Goal: Entertainment & Leisure: Browse casually

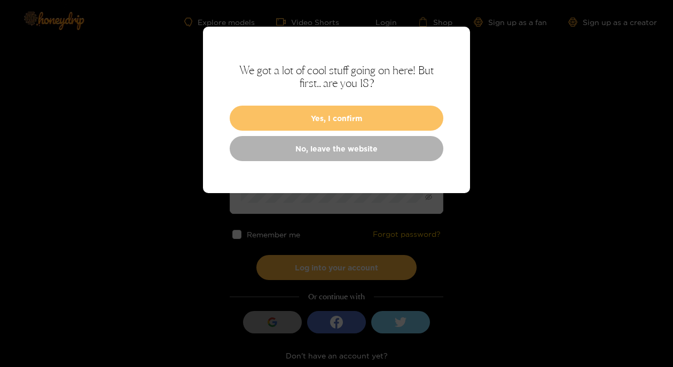
click at [337, 117] on button "Yes, I confirm" at bounding box center [336, 118] width 213 height 25
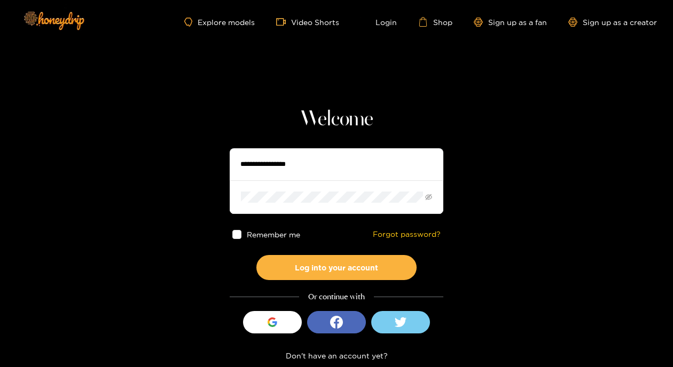
click at [303, 157] on input "text" at bounding box center [336, 164] width 213 height 32
type input "**********"
click at [280, 203] on span at bounding box center [336, 196] width 213 height 33
click at [256, 255] on button "Log into your account" at bounding box center [336, 267] width 160 height 25
click at [431, 196] on icon "eye-invisible" at bounding box center [428, 197] width 7 height 7
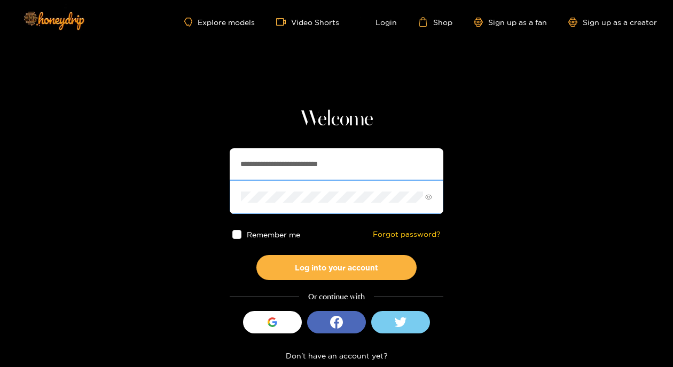
click at [256, 255] on button "Log into your account" at bounding box center [336, 267] width 160 height 25
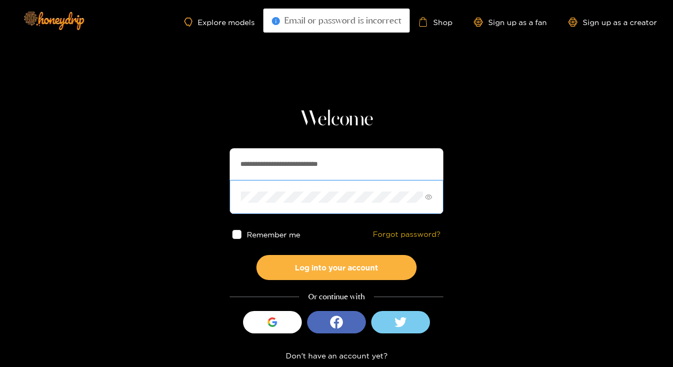
click at [391, 234] on link "Forgot password?" at bounding box center [407, 234] width 68 height 9
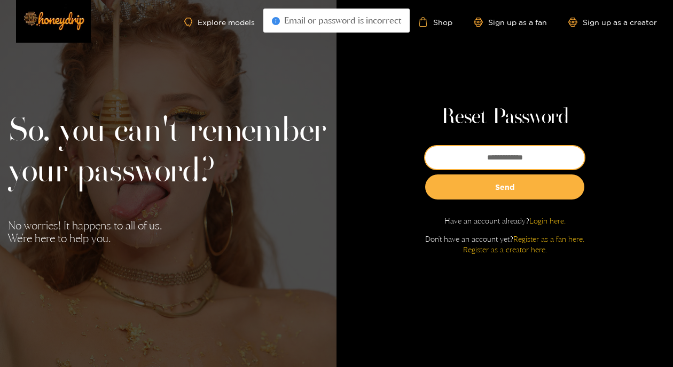
click at [513, 161] on input "email" at bounding box center [504, 157] width 159 height 23
type input "**********"
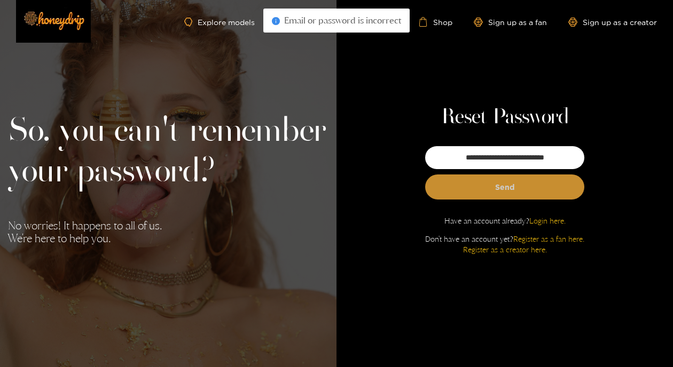
click at [496, 194] on button "Send" at bounding box center [504, 187] width 159 height 25
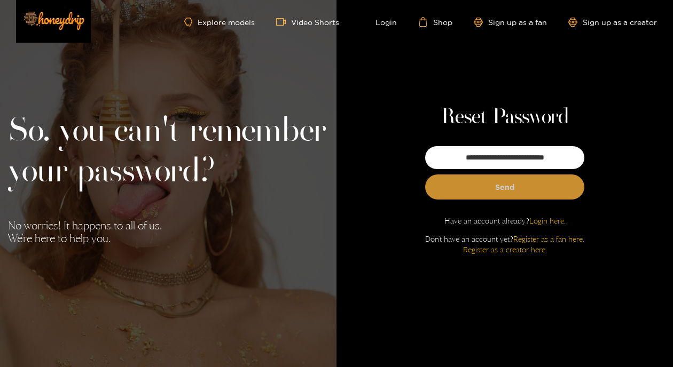
click at [484, 188] on button "Send" at bounding box center [504, 187] width 159 height 25
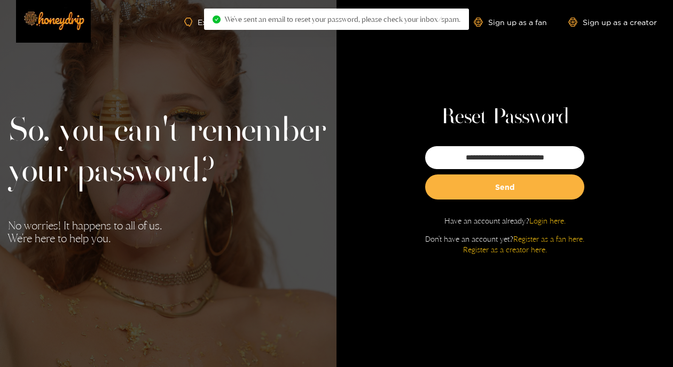
click at [267, 17] on span "We've sent an email to reset your password, please check your inbox/spam." at bounding box center [342, 19] width 235 height 9
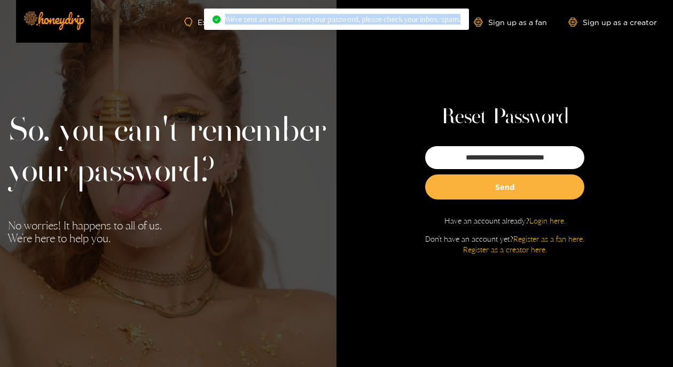
click at [267, 17] on span "We've sent an email to reset your password, please check your inbox/spam." at bounding box center [342, 19] width 235 height 9
drag, startPoint x: 267, startPoint y: 17, endPoint x: 241, endPoint y: 21, distance: 26.1
click at [241, 21] on span "We've sent an email to reset your password, please check your inbox/spam." at bounding box center [342, 19] width 235 height 9
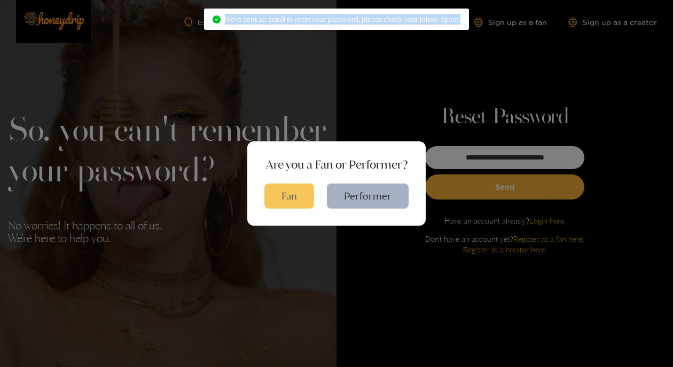
click at [294, 202] on button "Fan" at bounding box center [289, 196] width 50 height 25
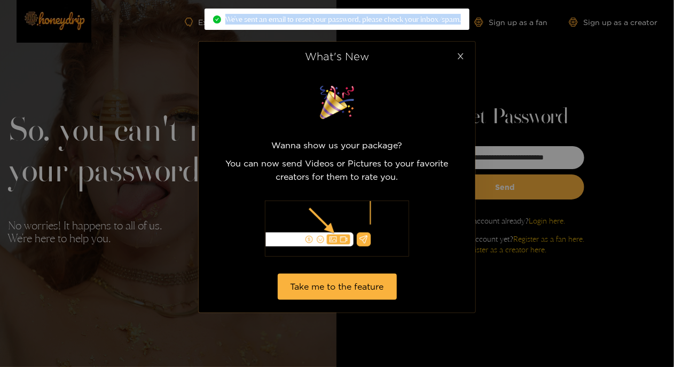
click at [461, 51] on span "Close" at bounding box center [460, 57] width 30 height 30
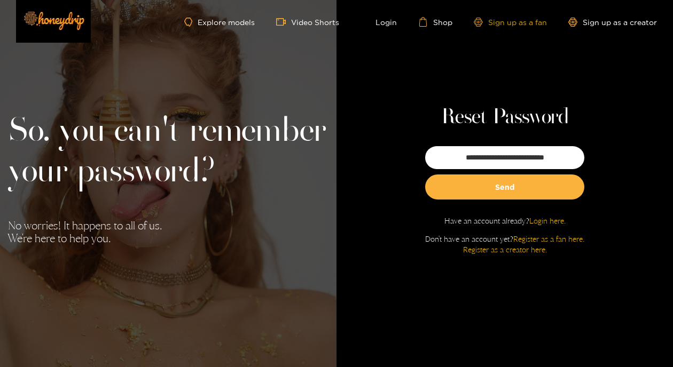
click at [513, 23] on link "Sign up as a fan" at bounding box center [509, 22] width 73 height 9
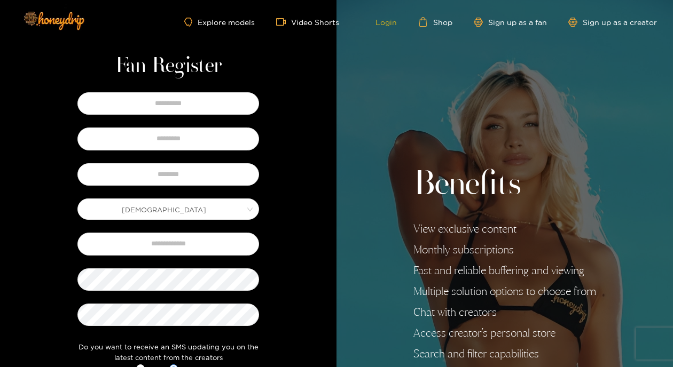
click at [390, 20] on link "Login" at bounding box center [378, 22] width 36 height 10
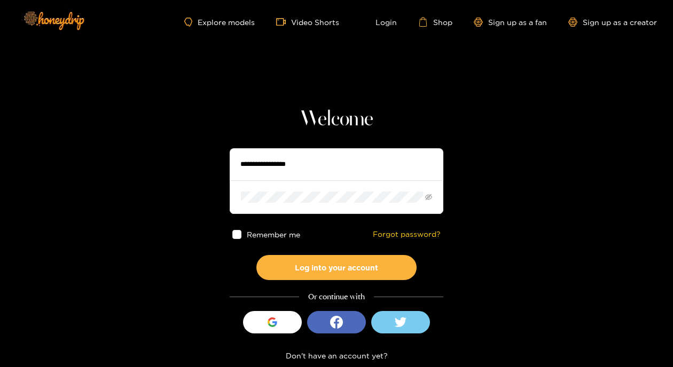
click at [260, 166] on input "text" at bounding box center [336, 164] width 213 height 32
type input "**********"
click at [256, 235] on span "Remember me" at bounding box center [273, 235] width 53 height 8
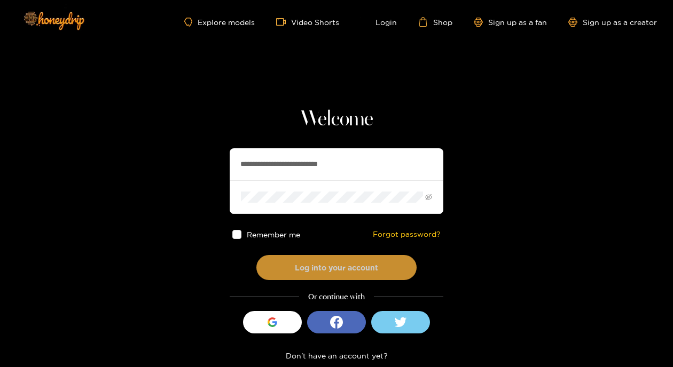
click at [303, 271] on button "Log into your account" at bounding box center [336, 267] width 160 height 25
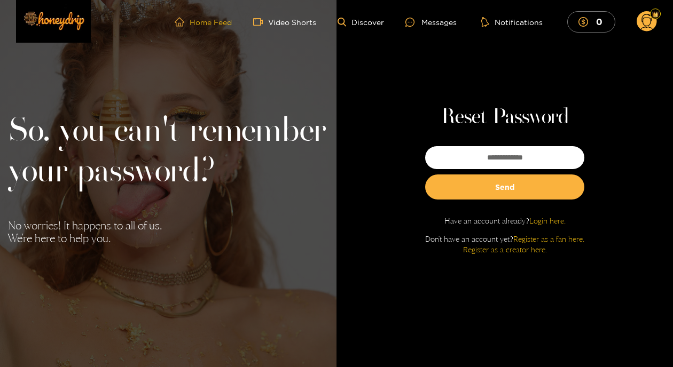
click at [200, 21] on link "Home Feed" at bounding box center [203, 22] width 57 height 10
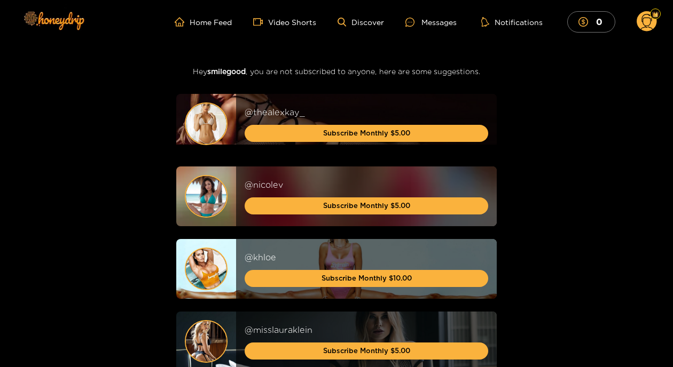
click at [207, 194] on img at bounding box center [206, 196] width 41 height 41
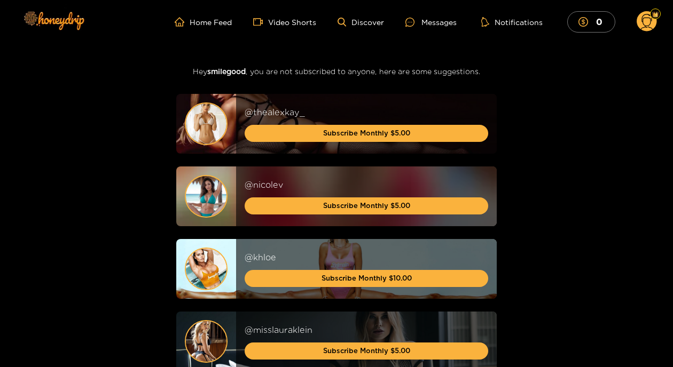
click at [191, 202] on img at bounding box center [206, 196] width 41 height 41
click at [207, 194] on img at bounding box center [206, 196] width 41 height 41
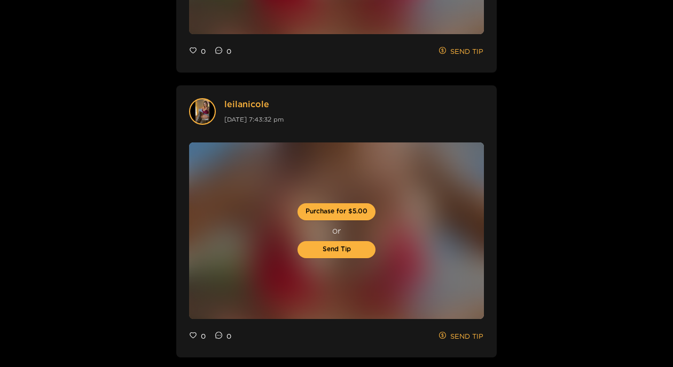
scroll to position [1547, 0]
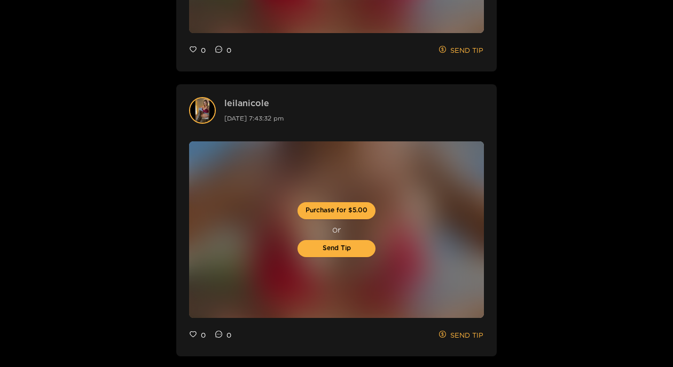
click at [243, 100] on link "leilanicole" at bounding box center [253, 103] width 59 height 12
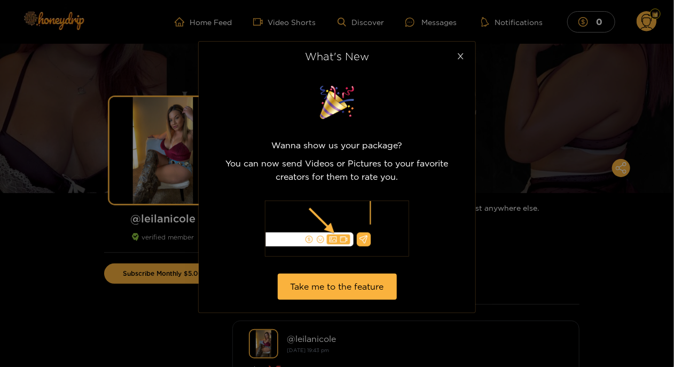
click at [458, 55] on icon "close" at bounding box center [460, 56] width 6 height 6
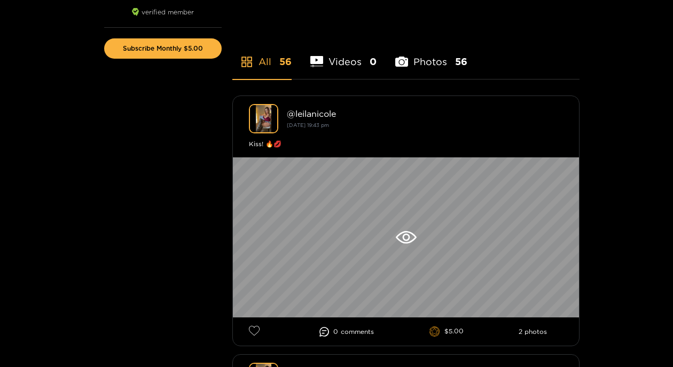
scroll to position [210, 0]
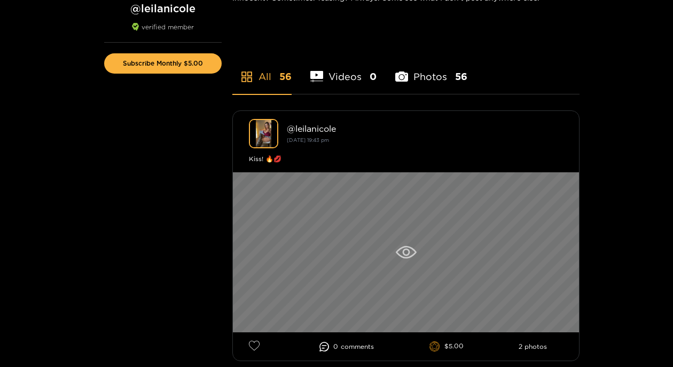
click at [406, 251] on icon at bounding box center [405, 252] width 21 height 13
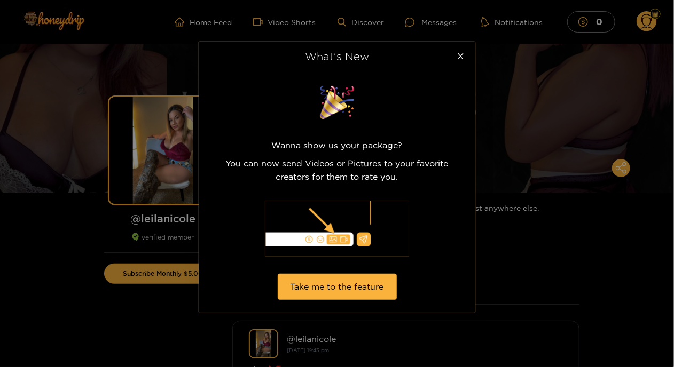
click at [561, 254] on div "What's New Wanna show us your package? You can now send Videos or Pictures to y…" at bounding box center [337, 183] width 674 height 367
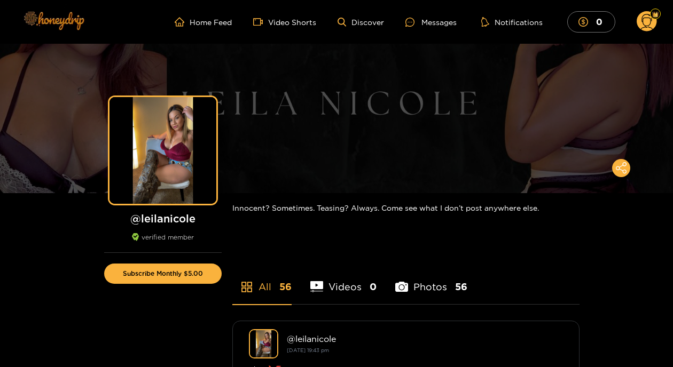
click at [49, 12] on img at bounding box center [53, 20] width 75 height 45
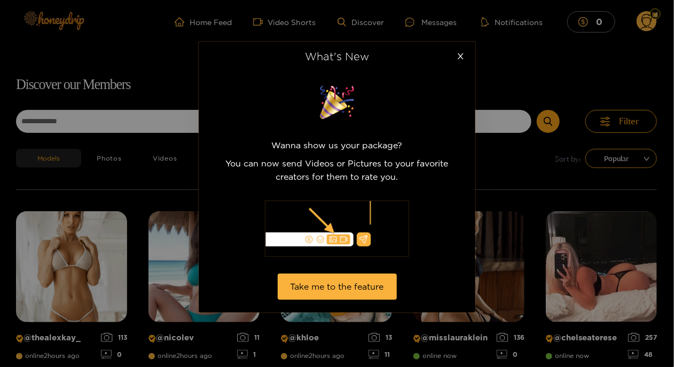
click at [49, 12] on div "What's New Wanna show us your package? You can now send Videos or Pictures to y…" at bounding box center [337, 183] width 674 height 367
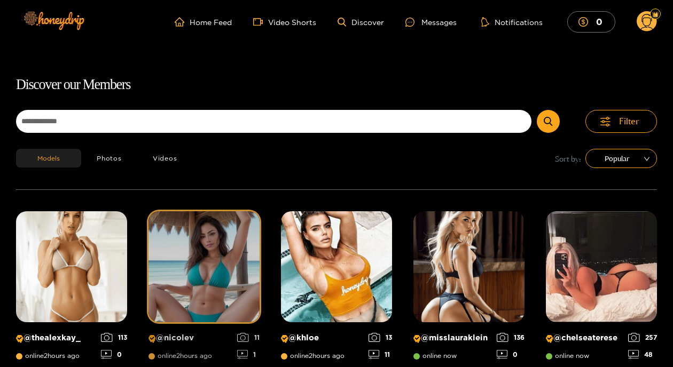
scroll to position [68, 0]
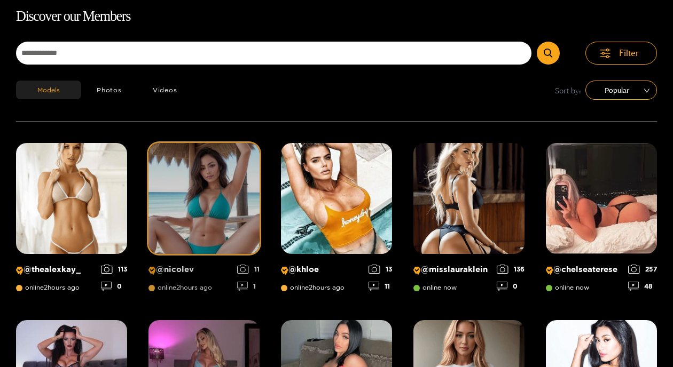
click at [212, 222] on img at bounding box center [203, 198] width 111 height 111
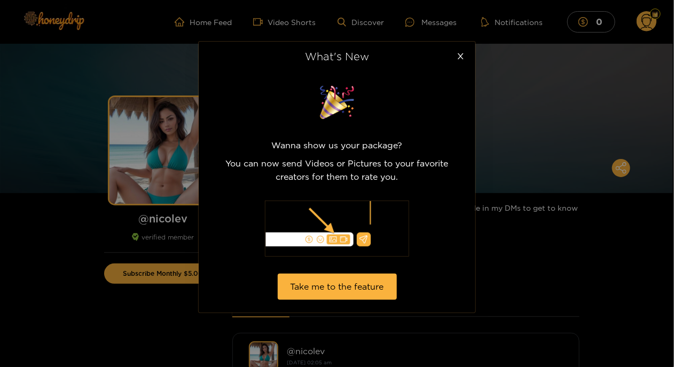
click at [155, 256] on div "What's New Wanna show us your package? You can now send Videos or Pictures to y…" at bounding box center [337, 183] width 674 height 367
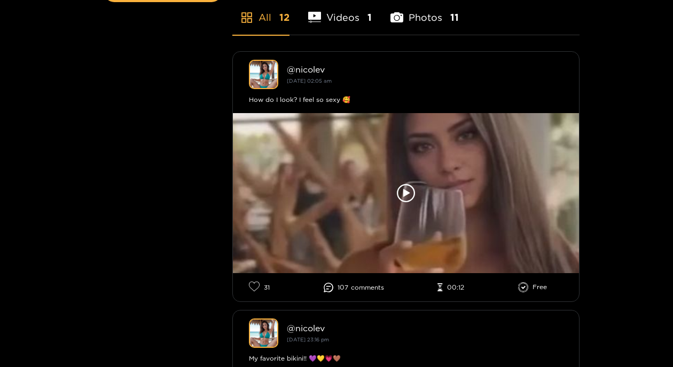
scroll to position [283, 0]
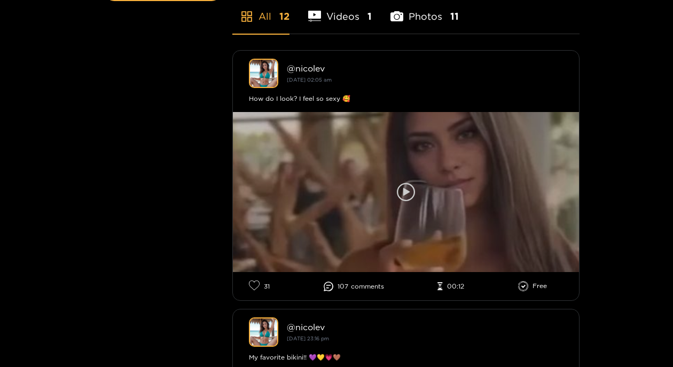
click at [412, 193] on icon at bounding box center [406, 192] width 18 height 18
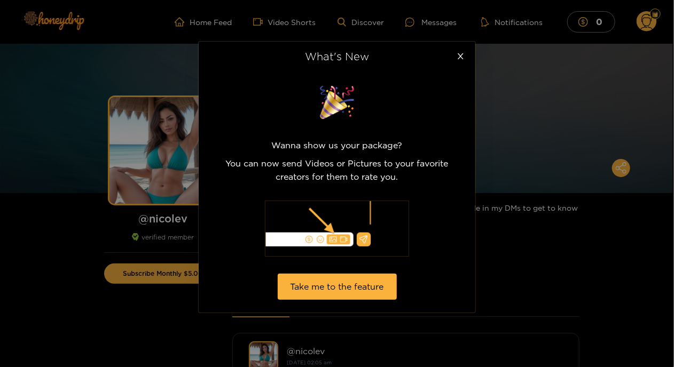
click at [574, 298] on div "What's New Wanna show us your package? You can now send Videos or Pictures to y…" at bounding box center [337, 183] width 674 height 367
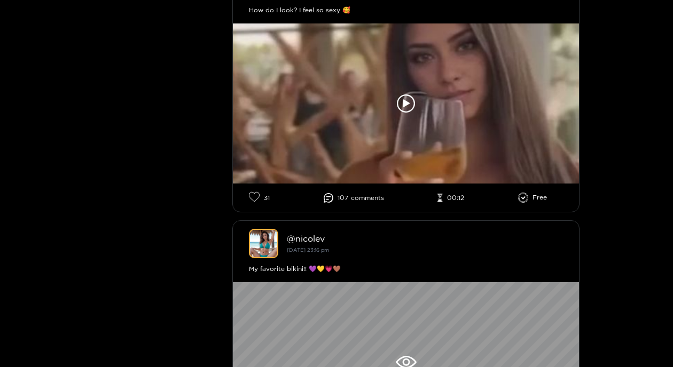
scroll to position [362, 0]
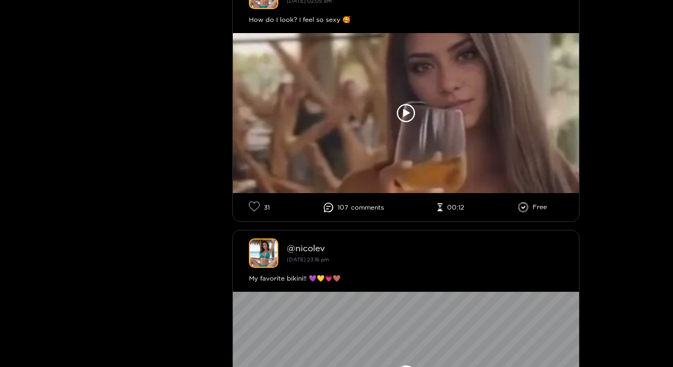
click at [529, 209] on li "Free" at bounding box center [532, 207] width 29 height 11
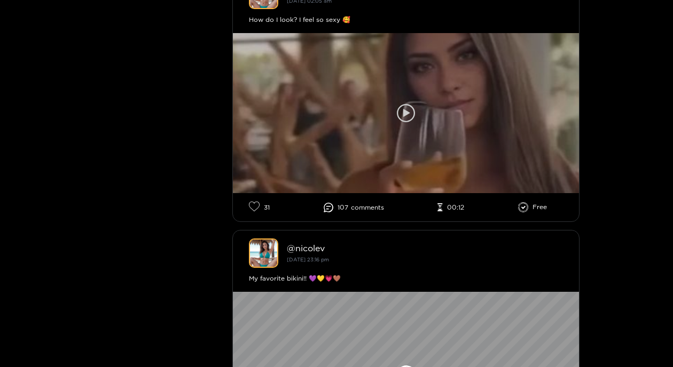
click at [416, 125] on div at bounding box center [406, 113] width 346 height 160
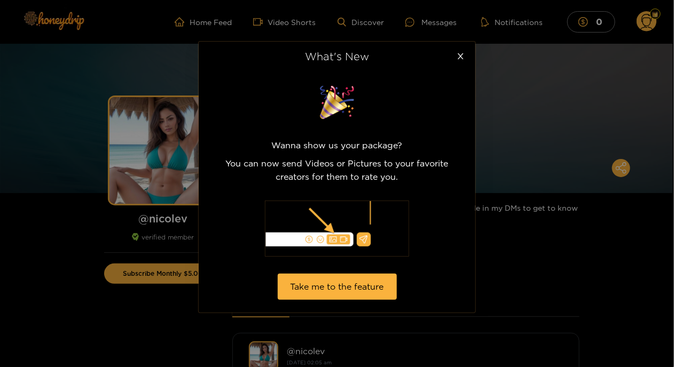
click at [186, 297] on div "What's New Wanna show us your package? You can now send Videos or Pictures to y…" at bounding box center [337, 183] width 674 height 367
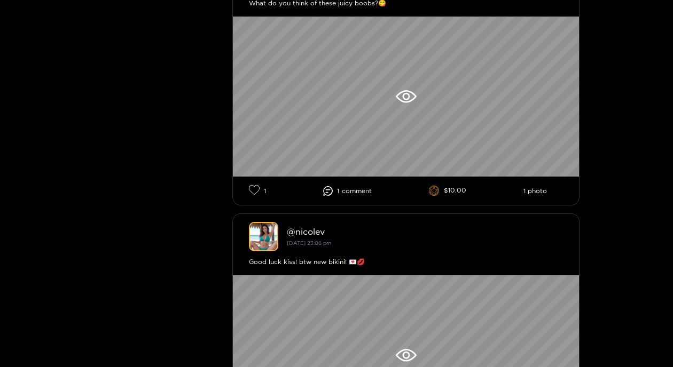
scroll to position [2942, 0]
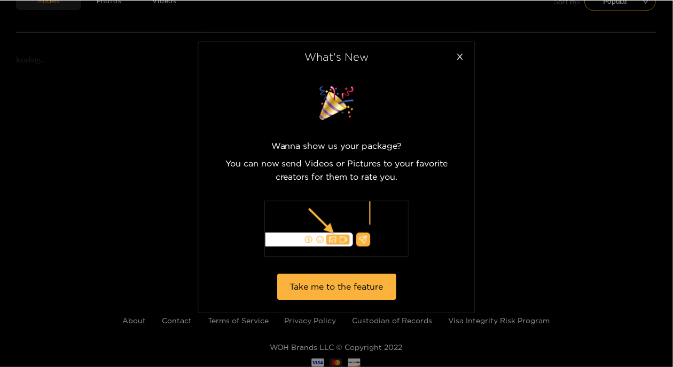
scroll to position [68, 0]
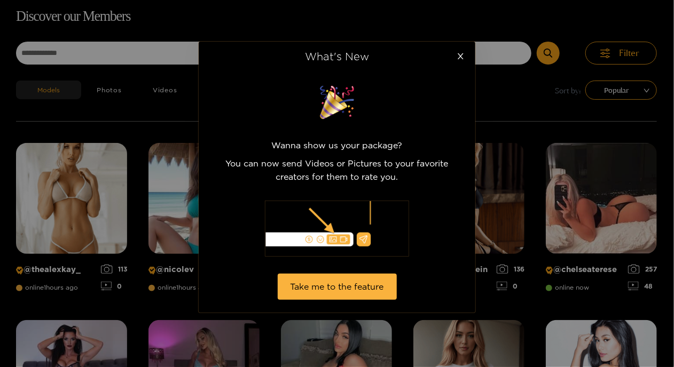
click at [98, 160] on div "What's New Wanna show us your package? You can now send Videos or Pictures to y…" at bounding box center [337, 183] width 674 height 367
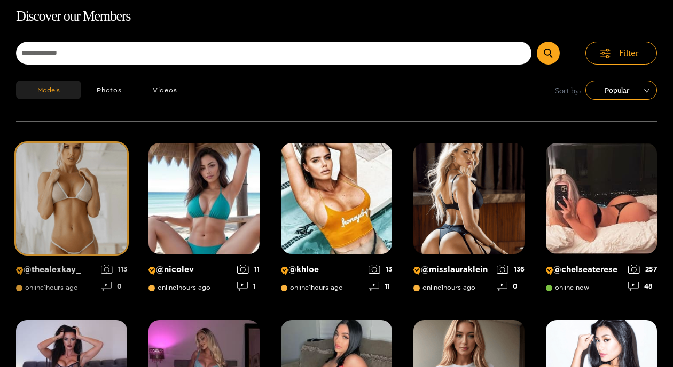
click at [81, 219] on img at bounding box center [71, 198] width 111 height 111
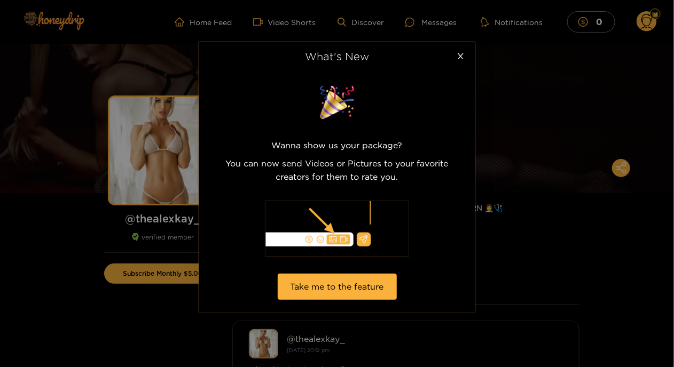
click at [85, 226] on div "What's New Wanna show us your package? You can now send Videos or Pictures to y…" at bounding box center [337, 183] width 674 height 367
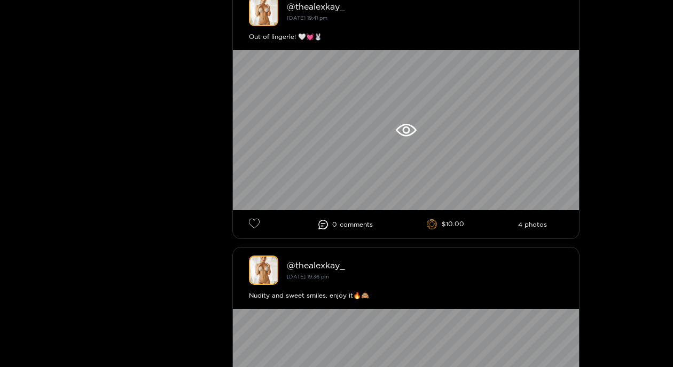
scroll to position [2404, 0]
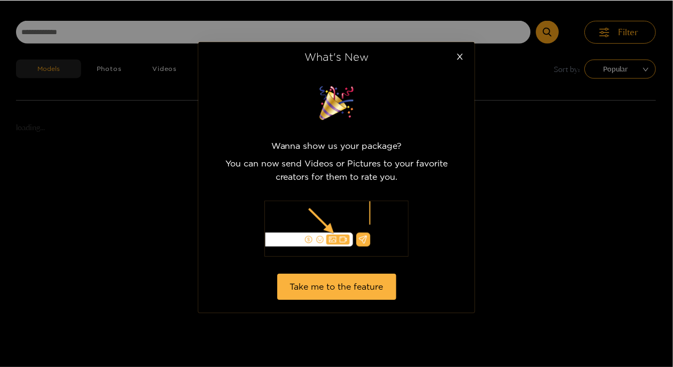
scroll to position [68, 0]
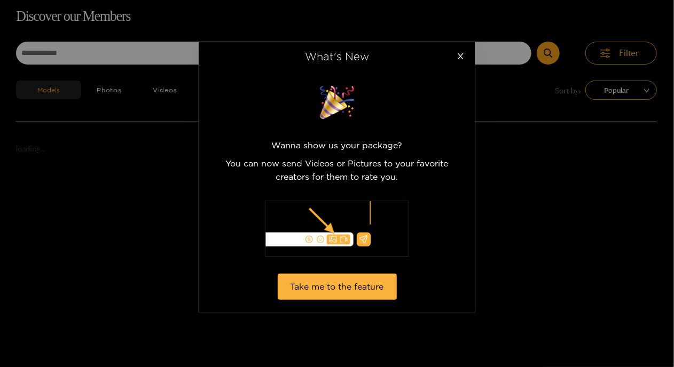
click at [70, 236] on div "What's New Wanna show us your package? You can now send Videos or Pictures to y…" at bounding box center [337, 183] width 674 height 367
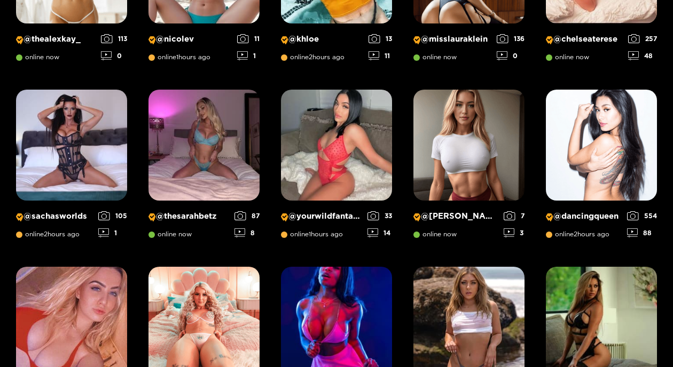
scroll to position [299, 0]
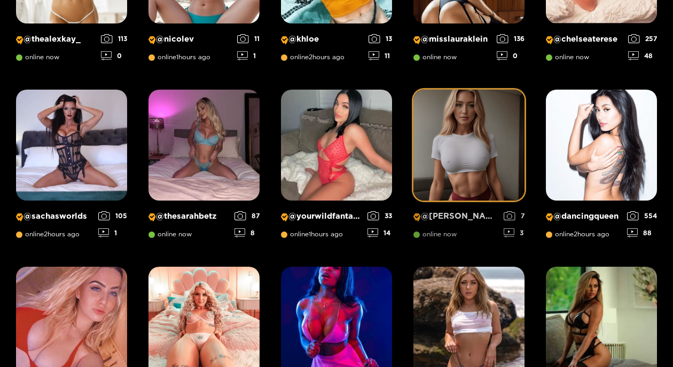
click at [457, 172] on img at bounding box center [468, 145] width 111 height 111
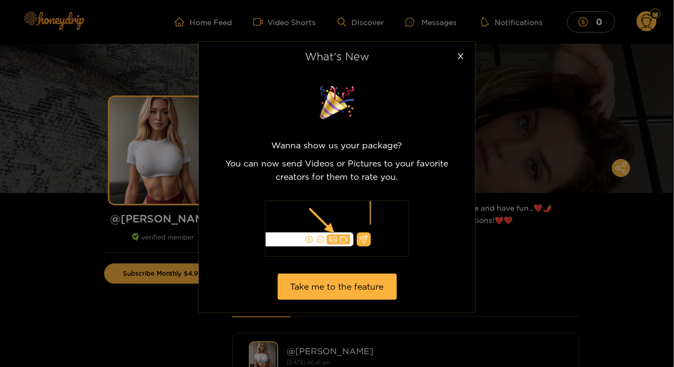
click at [501, 246] on div "What's New Wanna show us your package? You can now send Videos or Pictures to y…" at bounding box center [337, 183] width 674 height 367
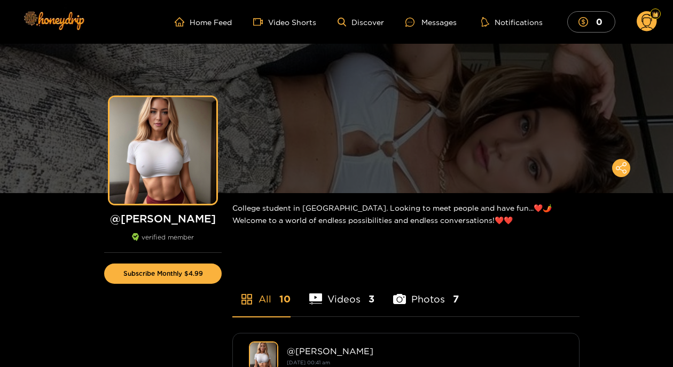
scroll to position [223, 0]
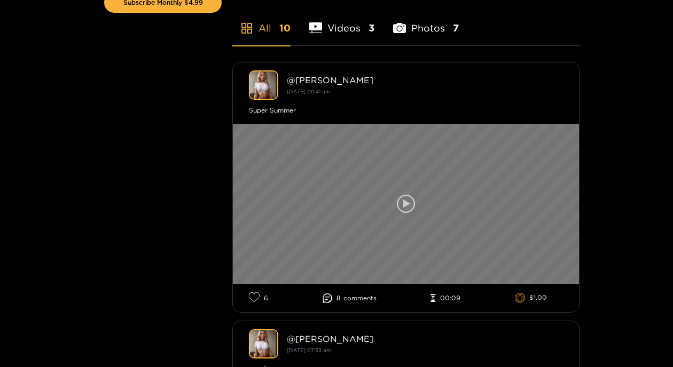
click at [405, 202] on icon at bounding box center [406, 204] width 6 height 8
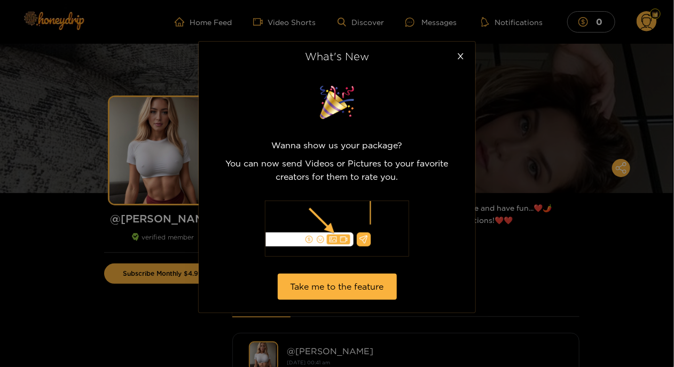
click at [45, 154] on div "What's New Wanna show us your package? You can now send Videos or Pictures to y…" at bounding box center [337, 183] width 674 height 367
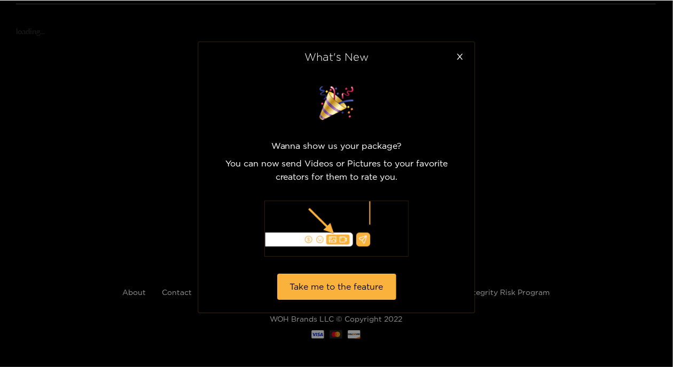
scroll to position [190, 0]
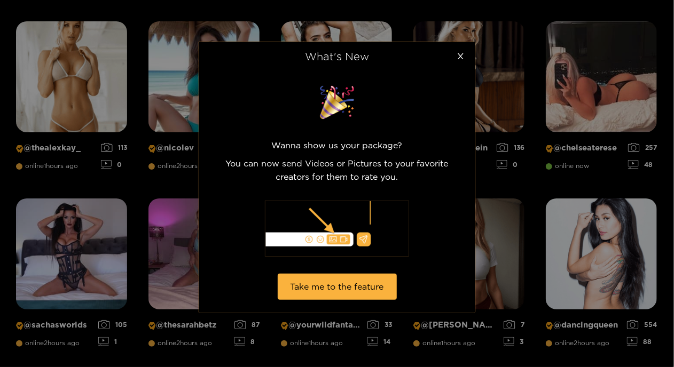
click at [113, 93] on div "What's New Wanna show us your package? You can now send Videos or Pictures to y…" at bounding box center [337, 183] width 674 height 367
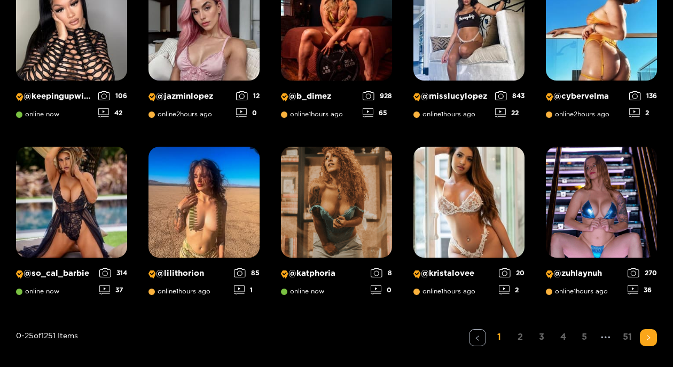
scroll to position [774, 0]
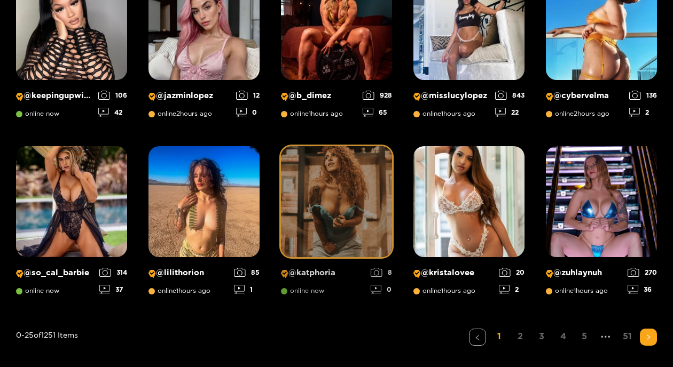
click at [343, 234] on img at bounding box center [336, 201] width 111 height 111
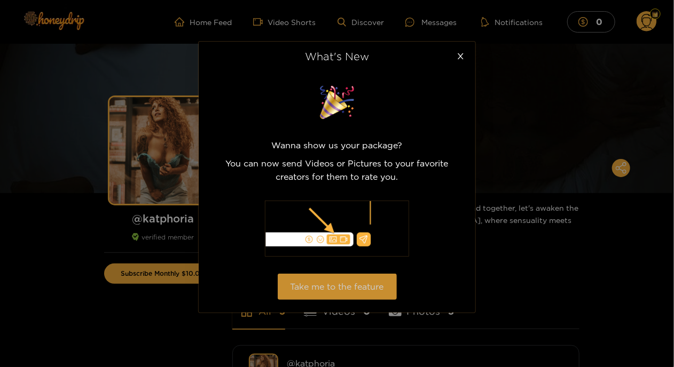
click at [366, 283] on button "Take me to the feature" at bounding box center [337, 287] width 119 height 26
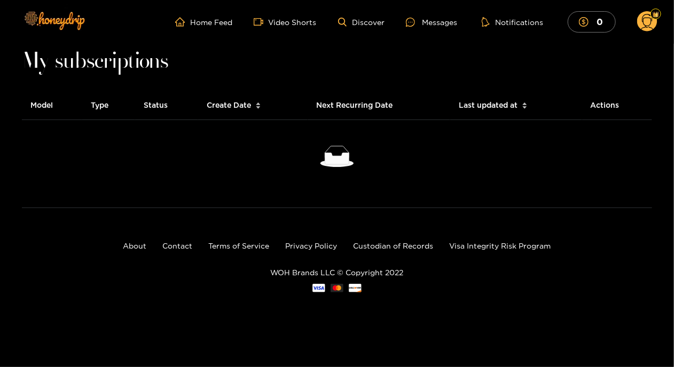
click at [56, 104] on th "Model" at bounding box center [52, 105] width 60 height 29
click at [36, 104] on th "Model" at bounding box center [52, 105] width 60 height 29
click at [106, 106] on th "Type" at bounding box center [108, 105] width 53 height 29
click at [162, 107] on th "Status" at bounding box center [166, 105] width 63 height 29
click at [213, 26] on link "Home Feed" at bounding box center [203, 22] width 57 height 10
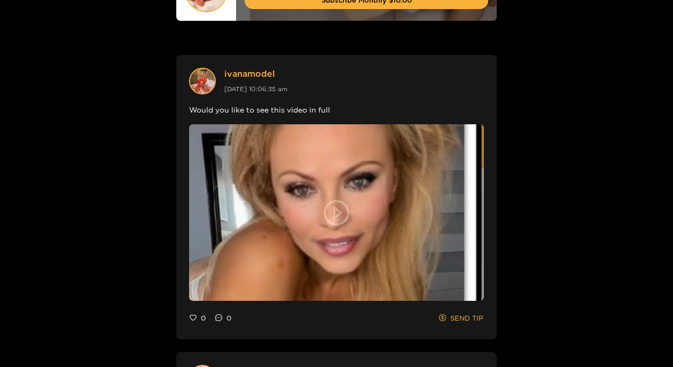
scroll to position [423, 0]
click at [336, 212] on icon "play-circle" at bounding box center [336, 214] width 26 height 26
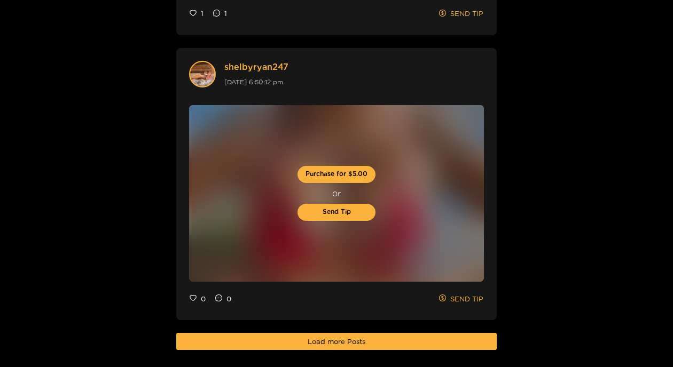
scroll to position [3121, 0]
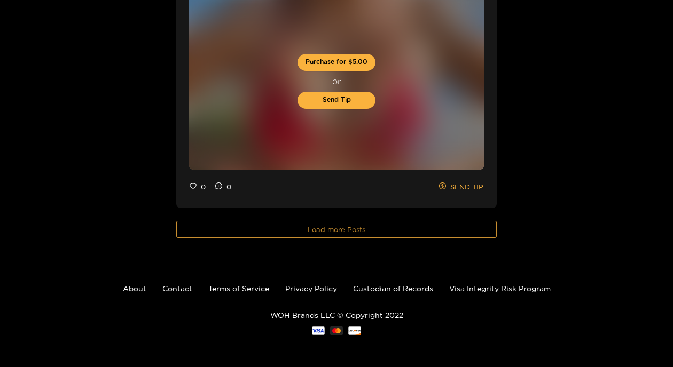
click at [313, 228] on span "Load more Posts" at bounding box center [336, 229] width 58 height 11
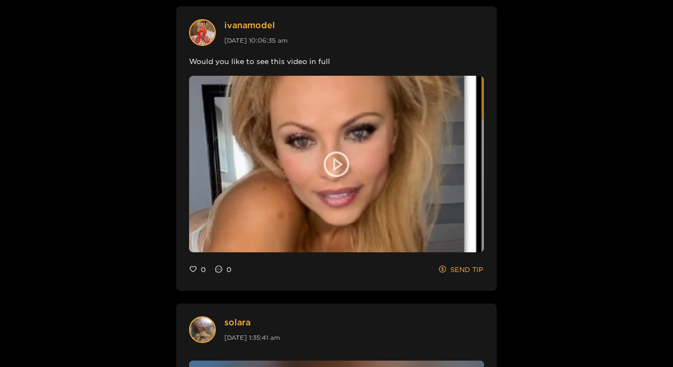
scroll to position [0, 0]
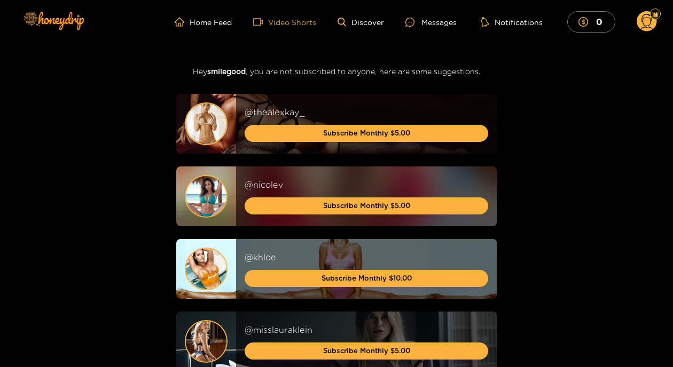
click at [292, 25] on link "Video Shorts" at bounding box center [284, 22] width 63 height 10
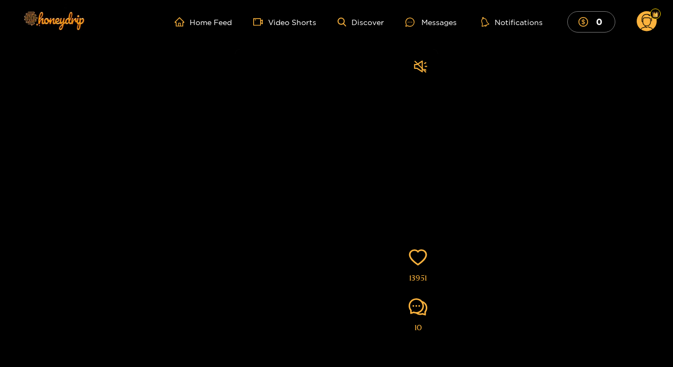
click at [433, 173] on video at bounding box center [336, 227] width 203 height 357
click at [337, 328] on video at bounding box center [336, 227] width 203 height 357
click at [297, 20] on link "Video Shorts" at bounding box center [284, 22] width 63 height 10
click at [359, 19] on link "Discover" at bounding box center [360, 22] width 46 height 9
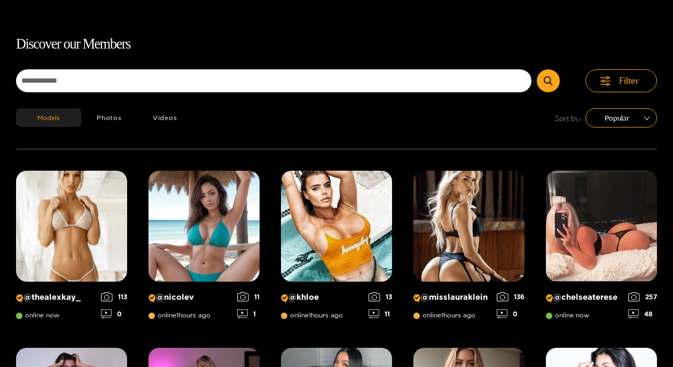
scroll to position [68, 0]
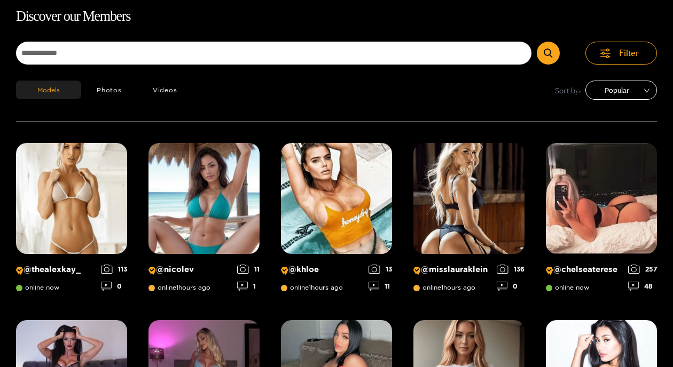
click at [634, 84] on span "Popular" at bounding box center [621, 90] width 56 height 16
click at [623, 51] on span "Filter" at bounding box center [629, 53] width 20 height 12
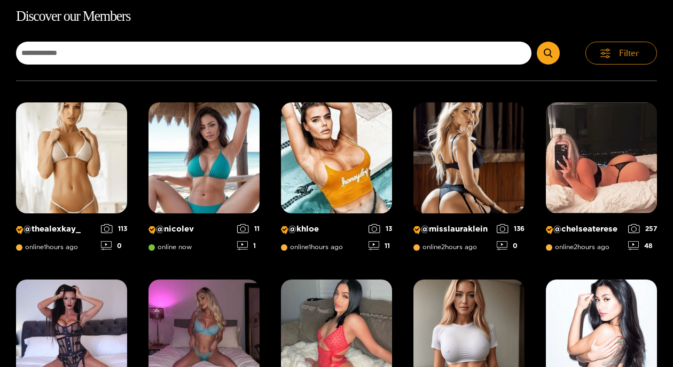
click at [623, 51] on span "Filter" at bounding box center [629, 53] width 20 height 12
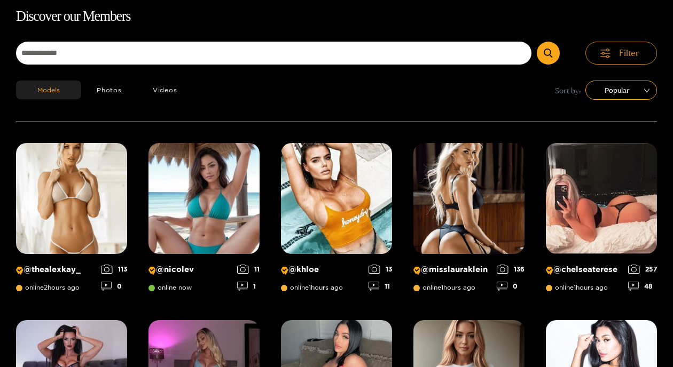
click at [623, 51] on span "Filter" at bounding box center [629, 53] width 20 height 12
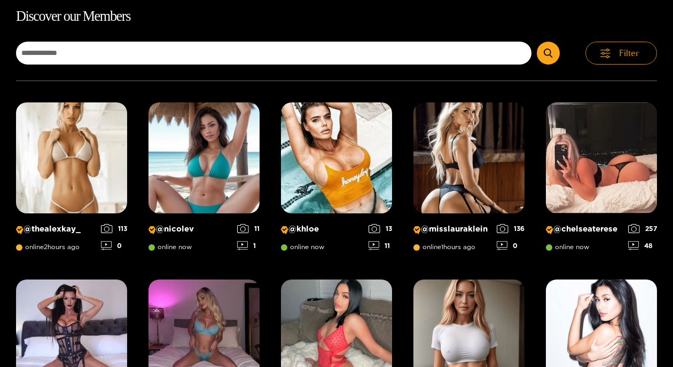
click at [623, 51] on span "Filter" at bounding box center [629, 53] width 20 height 12
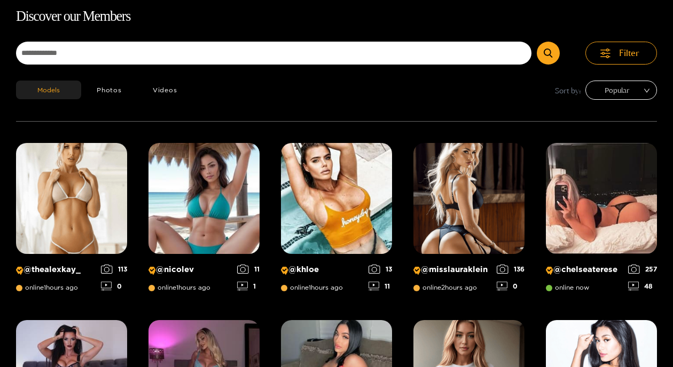
click at [649, 84] on div "Popular" at bounding box center [621, 90] width 72 height 19
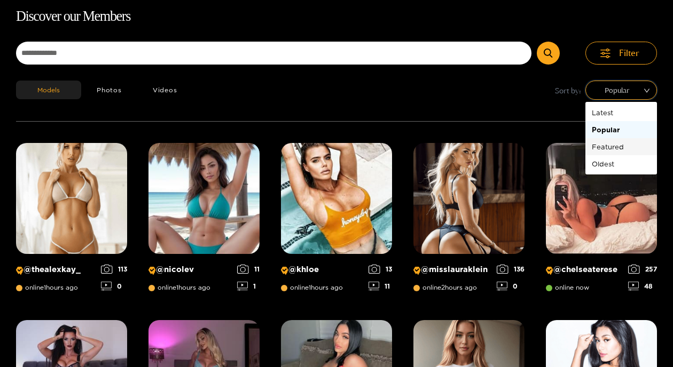
click at [608, 146] on div "Featured" at bounding box center [620, 147] width 59 height 12
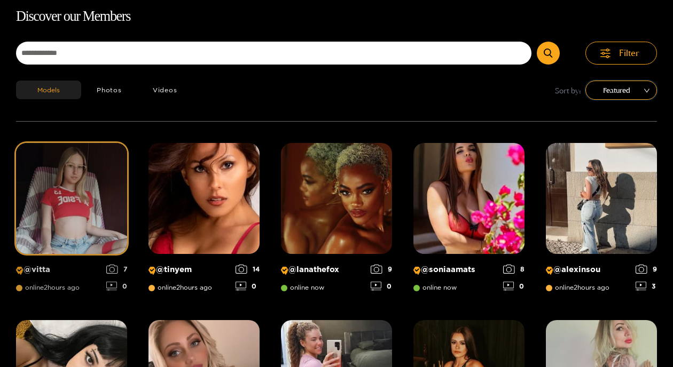
click at [103, 226] on img at bounding box center [71, 198] width 111 height 111
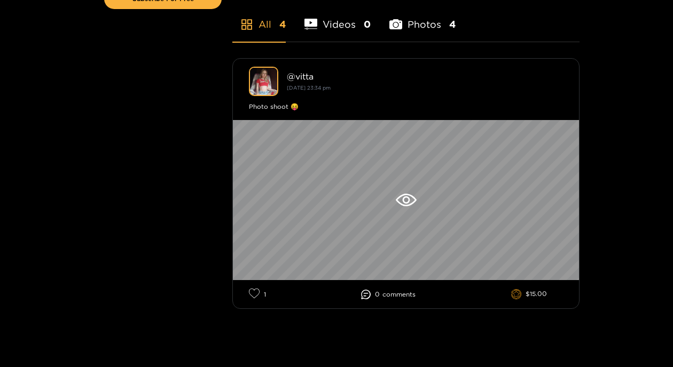
scroll to position [276, 0]
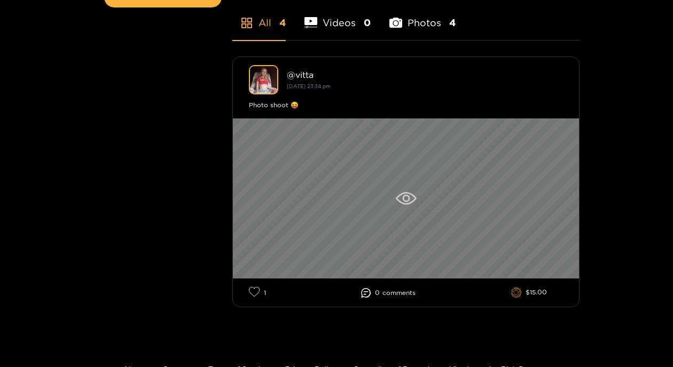
click at [410, 200] on icon at bounding box center [405, 198] width 21 height 13
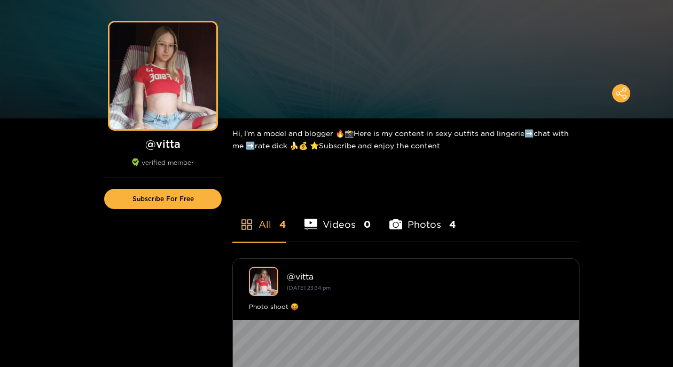
scroll to position [75, 0]
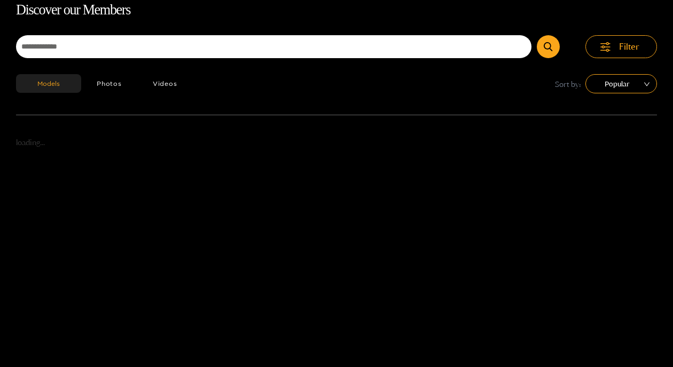
scroll to position [68, 0]
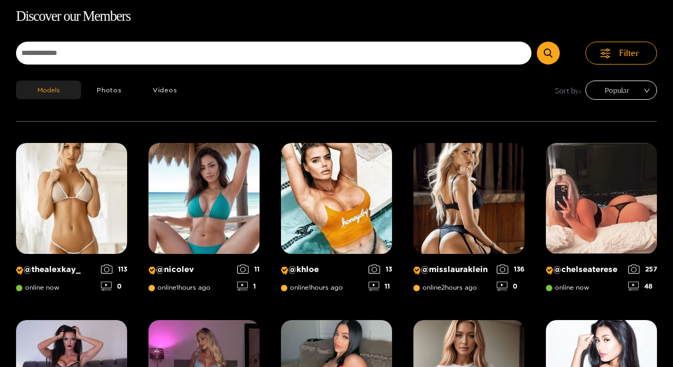
click at [615, 89] on span "Popular" at bounding box center [621, 90] width 56 height 16
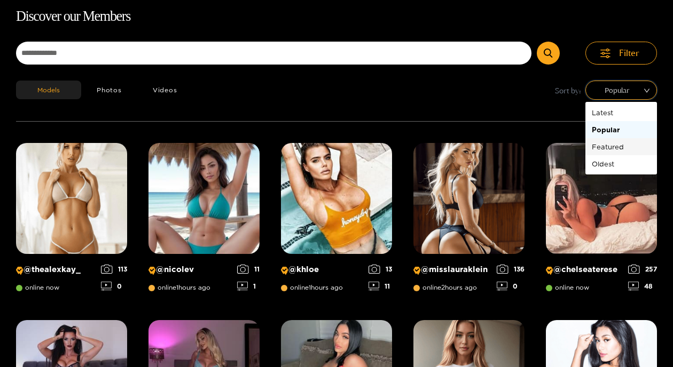
click at [606, 141] on div "Featured" at bounding box center [620, 147] width 59 height 12
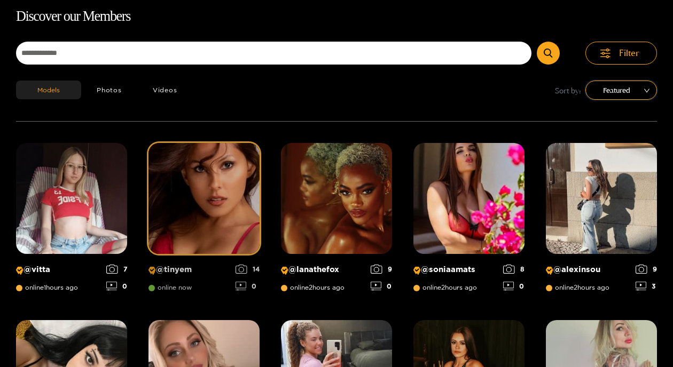
click at [248, 215] on img at bounding box center [203, 198] width 111 height 111
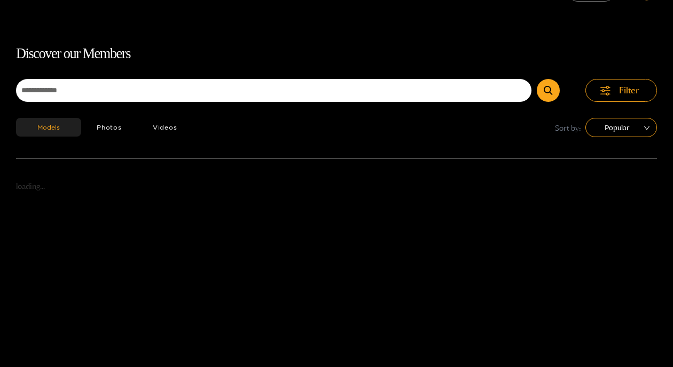
scroll to position [68, 0]
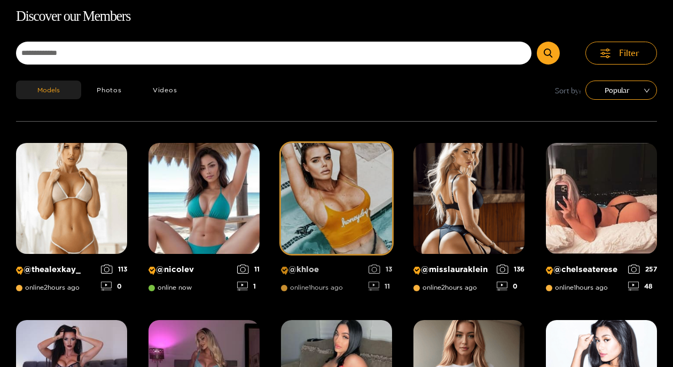
click at [311, 209] on img at bounding box center [336, 198] width 111 height 111
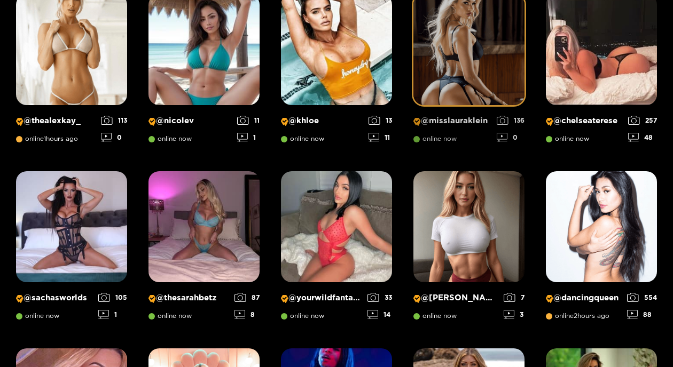
scroll to position [218, 0]
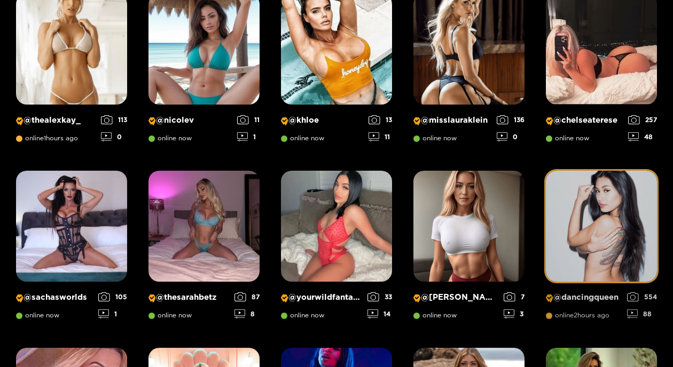
click at [596, 250] on img at bounding box center [600, 226] width 111 height 111
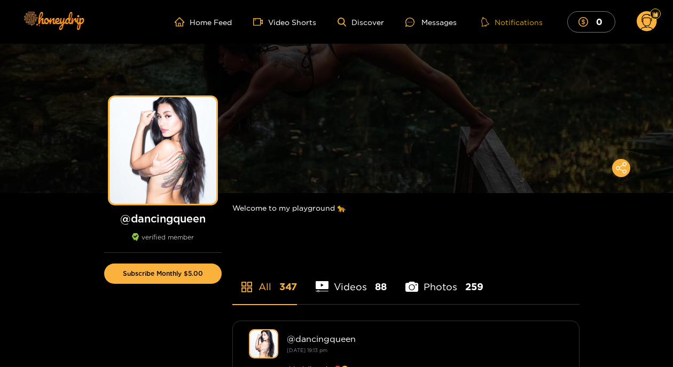
click at [508, 23] on button "Notifications" at bounding box center [512, 22] width 68 height 11
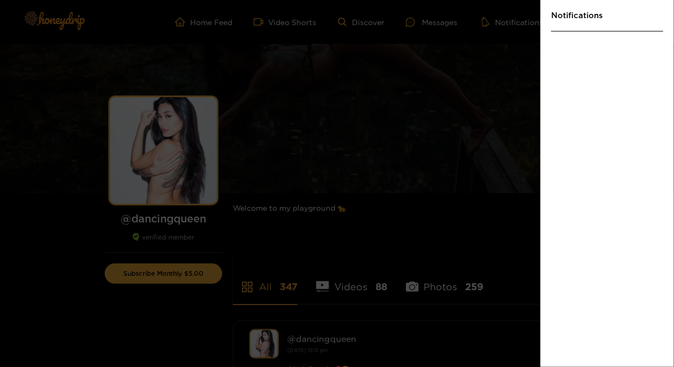
click at [362, 21] on div at bounding box center [337, 183] width 674 height 367
